Goal: Task Accomplishment & Management: Complete application form

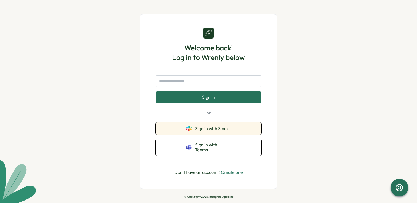
click at [201, 131] on span "Sign in with Slack" at bounding box center [213, 128] width 36 height 5
click at [200, 131] on span "Sign in with Slack" at bounding box center [213, 128] width 36 height 5
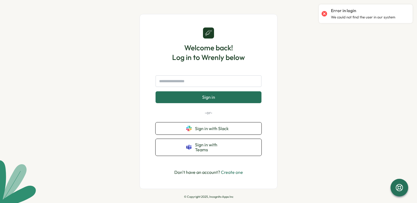
click at [215, 111] on p "-or-" at bounding box center [208, 113] width 106 height 6
click at [230, 175] on link "Create one" at bounding box center [232, 173] width 22 height 6
